Goal: Navigation & Orientation: Understand site structure

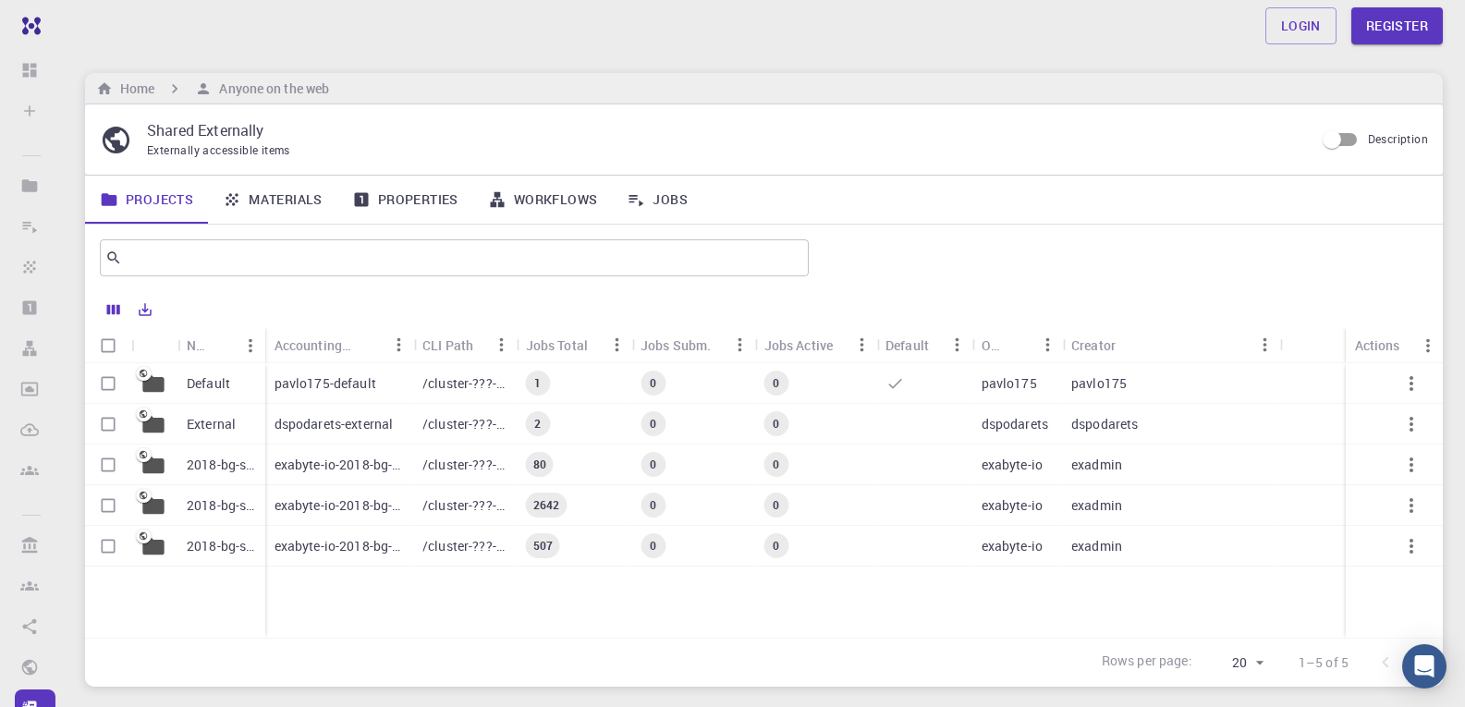
click at [182, 379] on div "Default" at bounding box center [221, 383] width 88 height 41
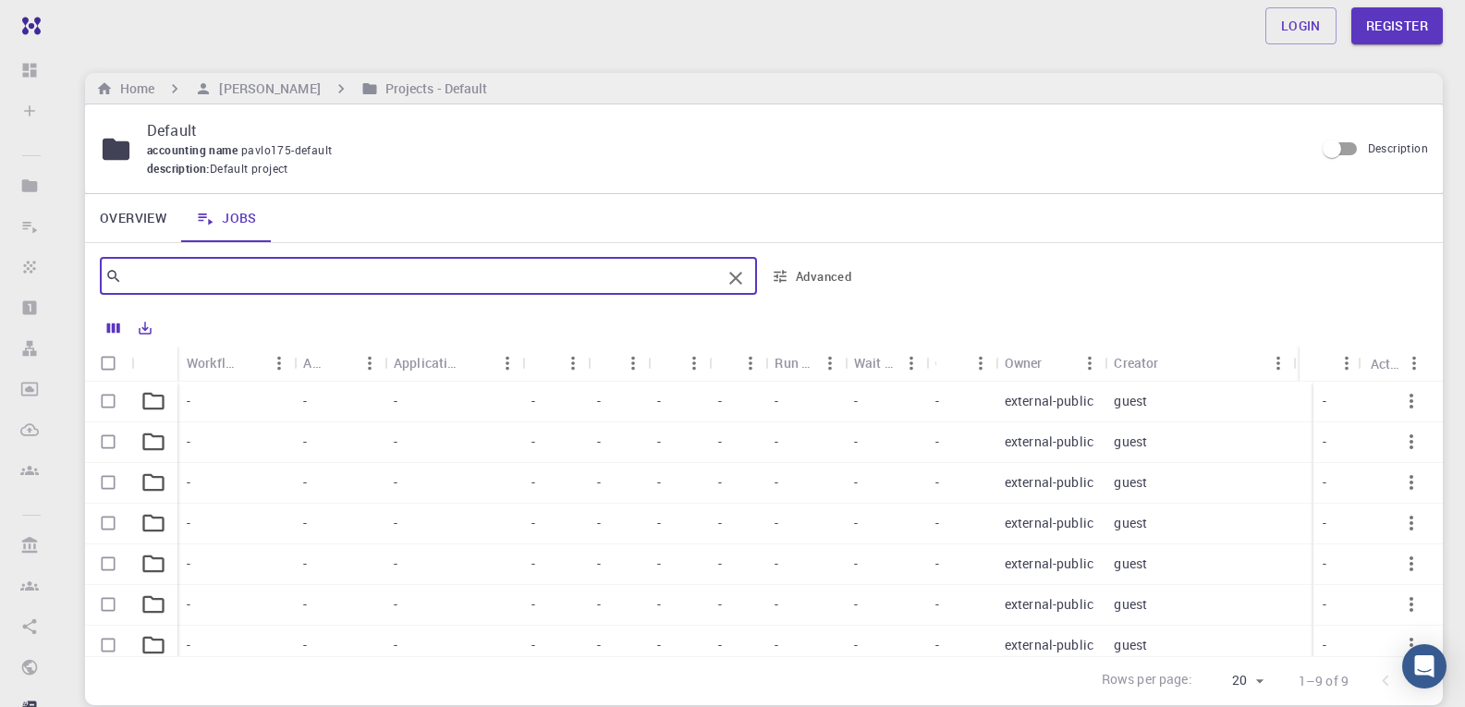
click at [247, 286] on input "text" at bounding box center [421, 276] width 599 height 26
click at [557, 498] on div "-" at bounding box center [554, 483] width 65 height 41
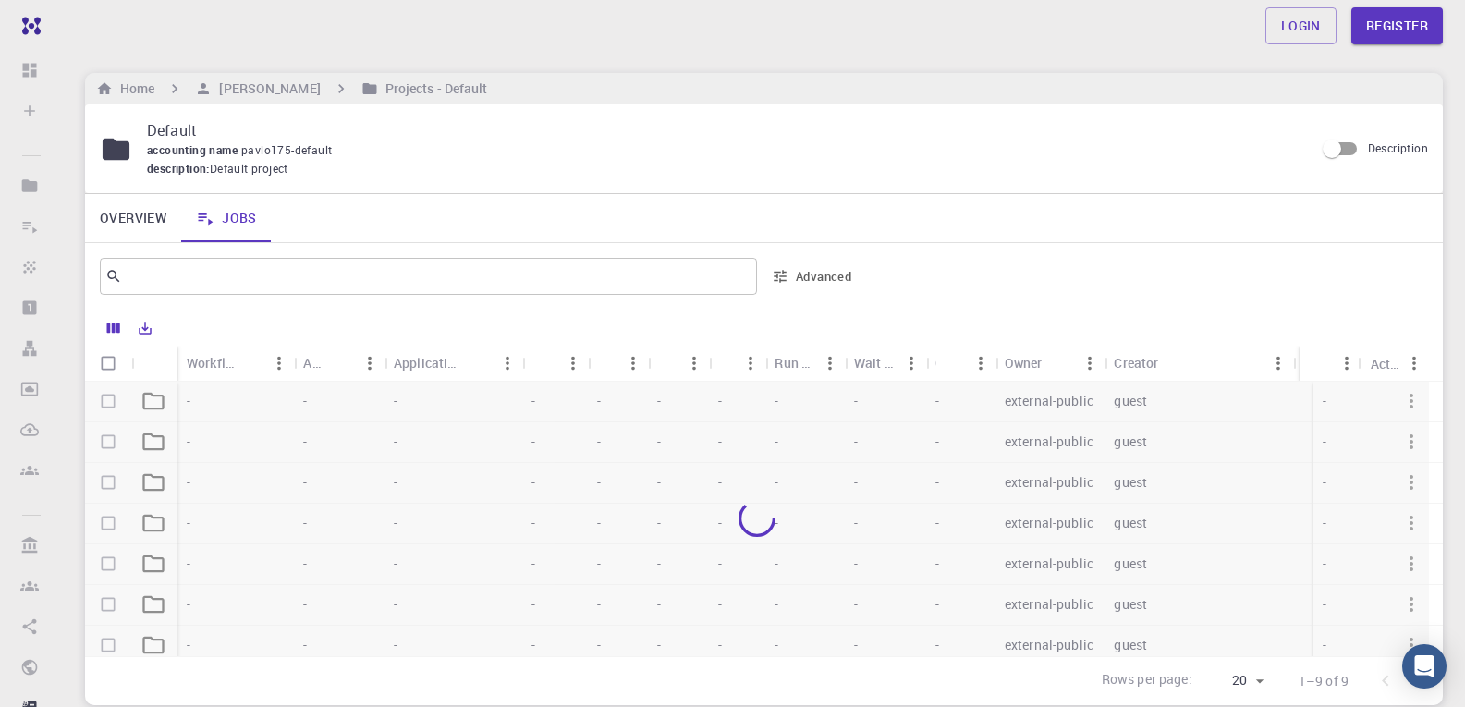
click at [148, 408] on icon at bounding box center [154, 401] width 26 height 26
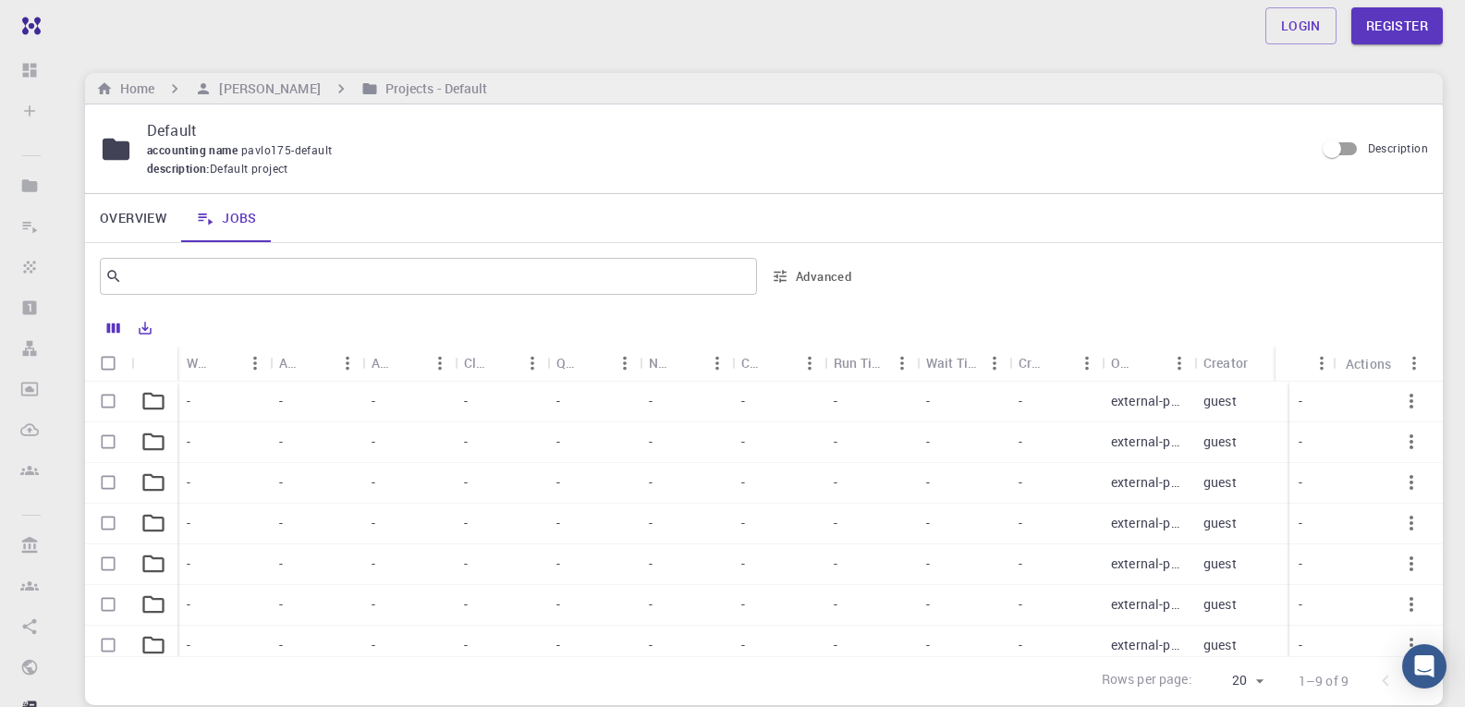
click at [246, 160] on span "Default project" at bounding box center [249, 169] width 79 height 18
click at [231, 160] on span "Default project" at bounding box center [249, 169] width 79 height 18
click at [1348, 150] on input "Description" at bounding box center [1331, 148] width 105 height 35
checkbox input "true"
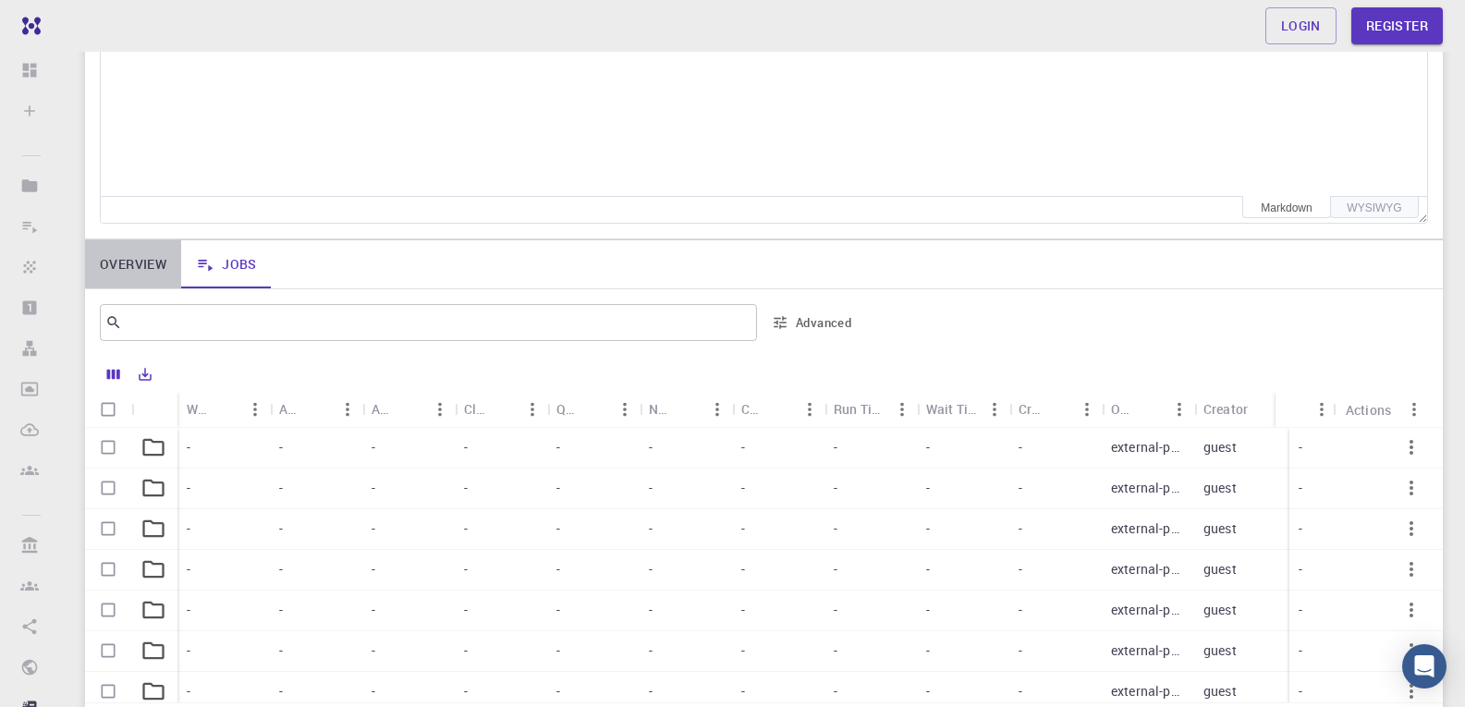
click at [128, 265] on link "Overview" at bounding box center [133, 264] width 96 height 48
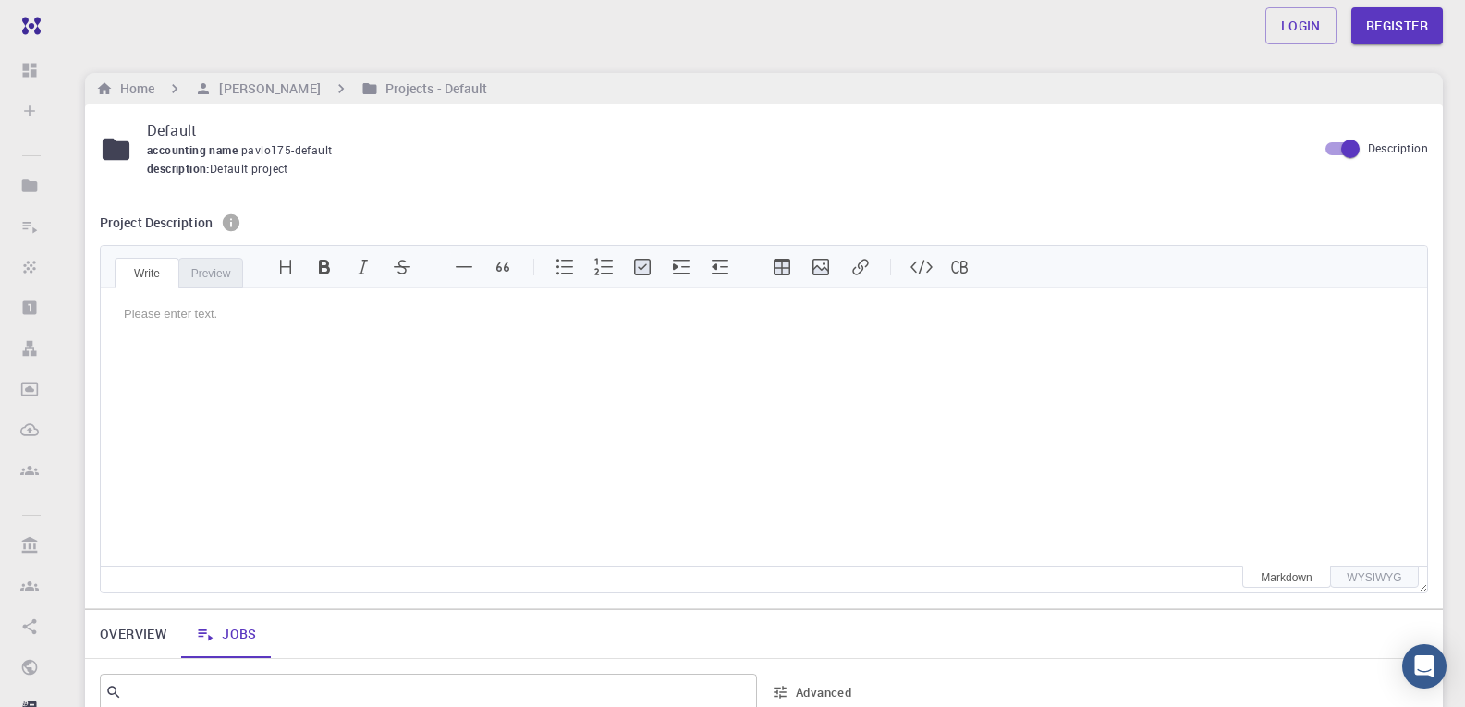
scroll to position [370, 0]
